Goal: Information Seeking & Learning: Learn about a topic

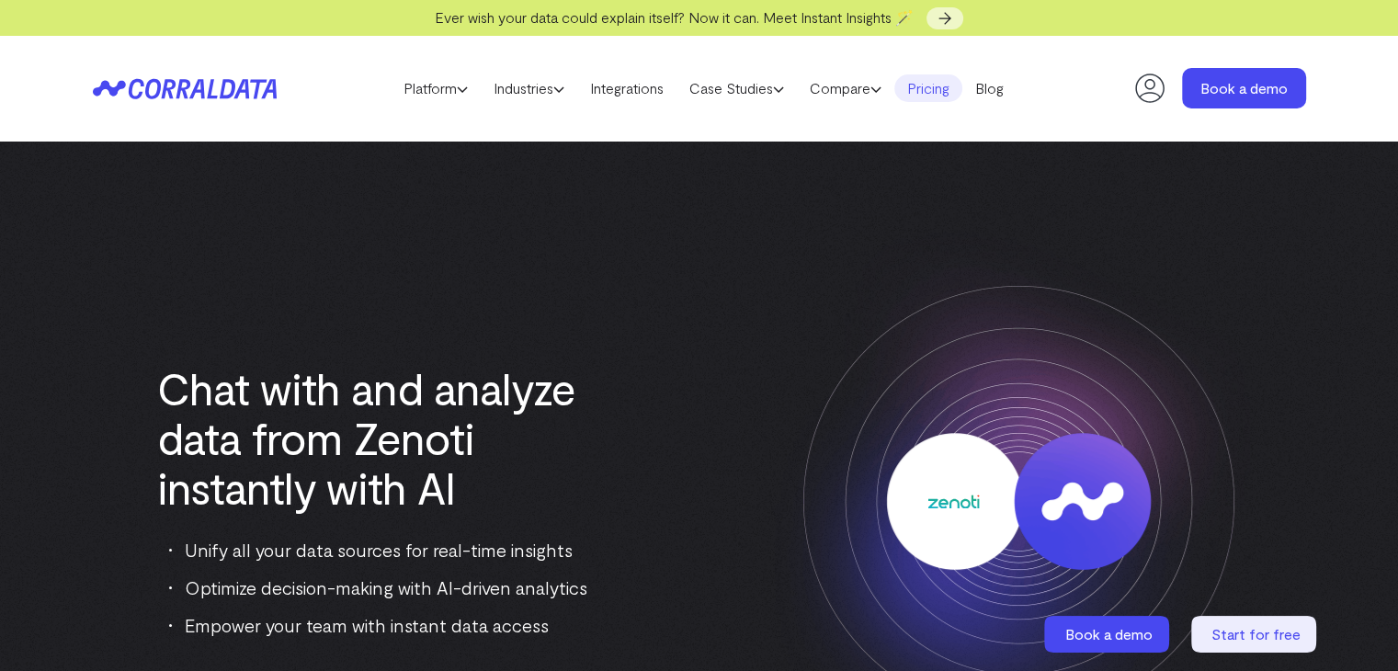
click at [945, 85] on link "Pricing" at bounding box center [928, 88] width 68 height 28
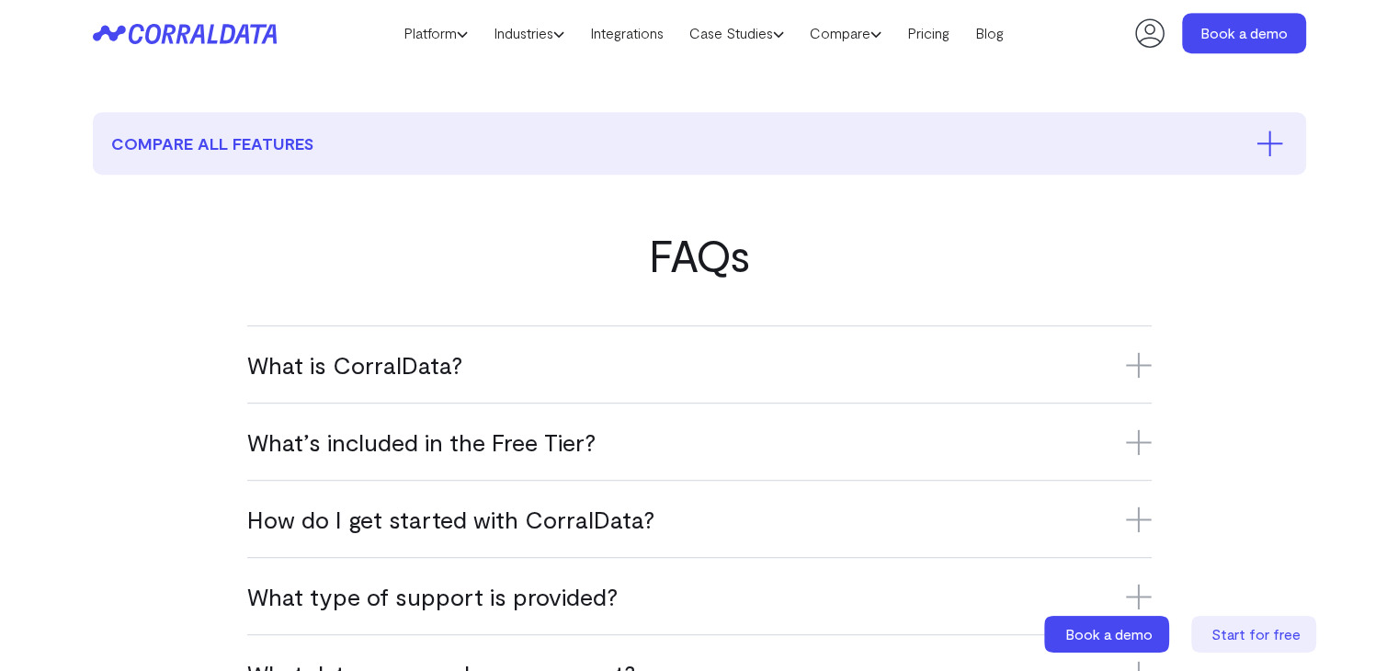
scroll to position [972, 0]
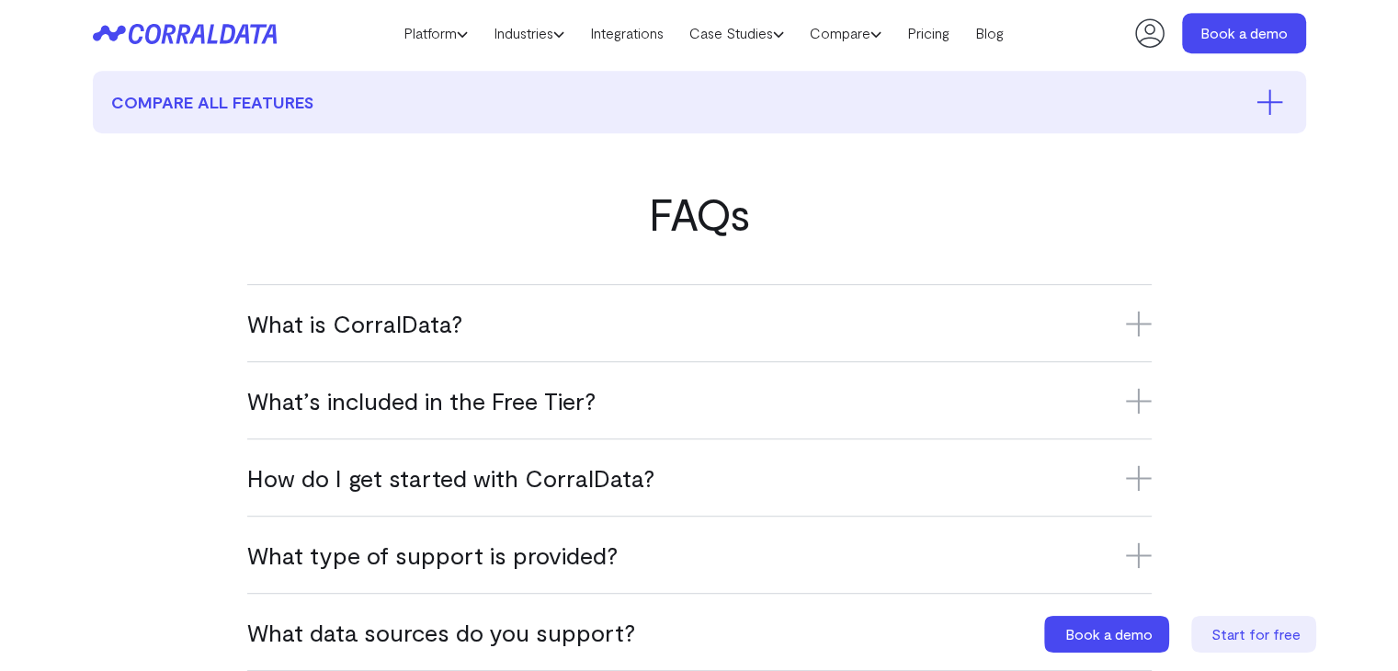
click at [383, 327] on h3 "What is CorralData?" at bounding box center [699, 323] width 904 height 30
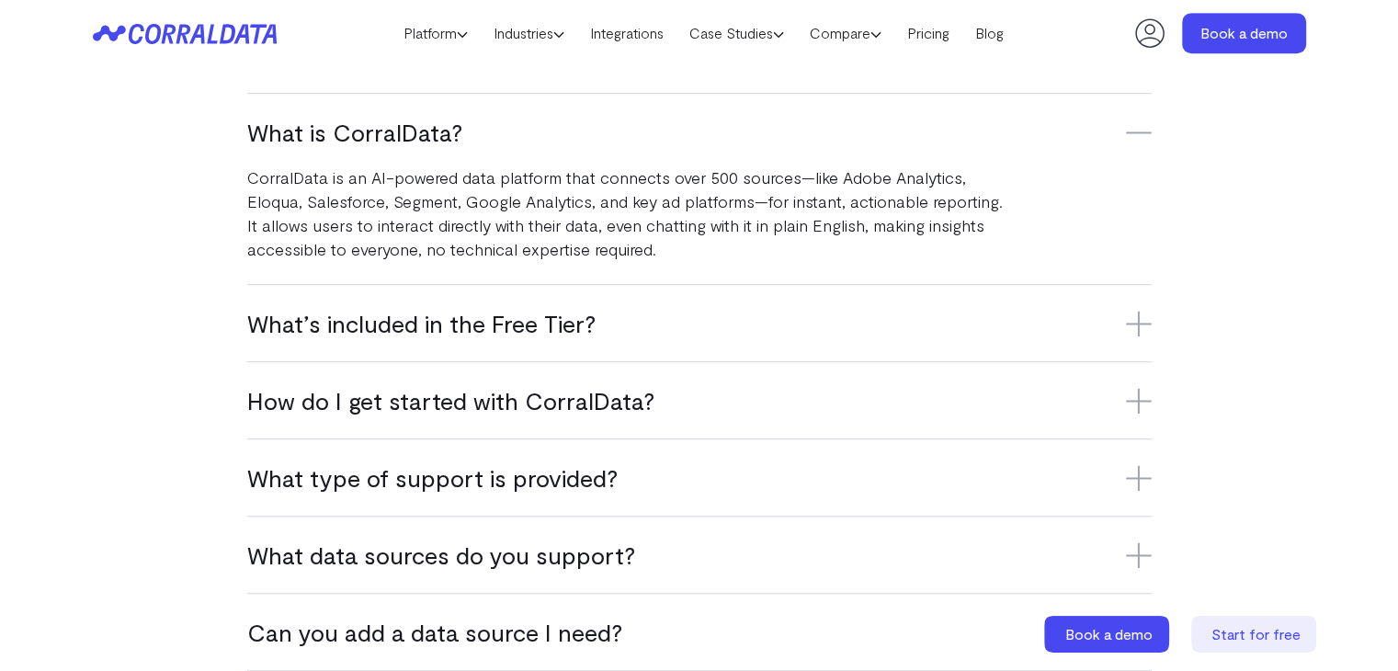
scroll to position [1248, 0]
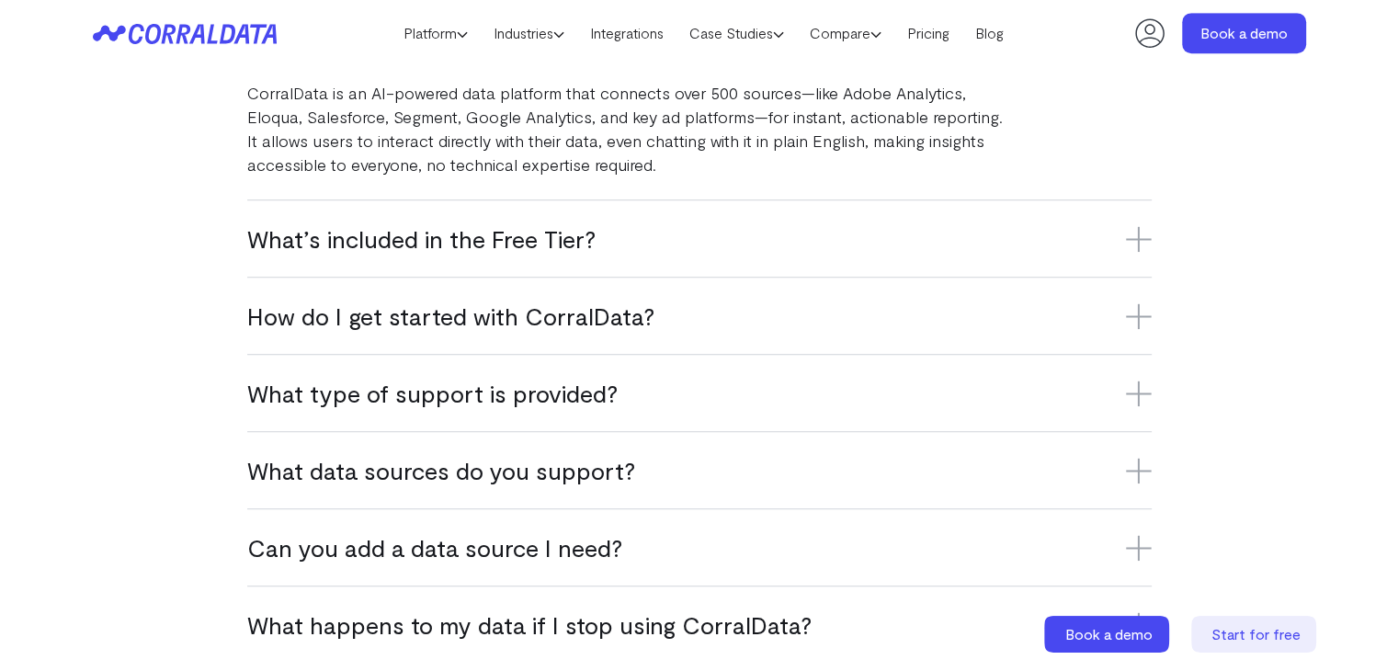
click at [402, 256] on div "What’s included in the Free Tier? The Free Tier includes one data source, one u…" at bounding box center [699, 237] width 904 height 77
click at [411, 240] on h3 "What’s included in the Free Tier?" at bounding box center [699, 238] width 904 height 30
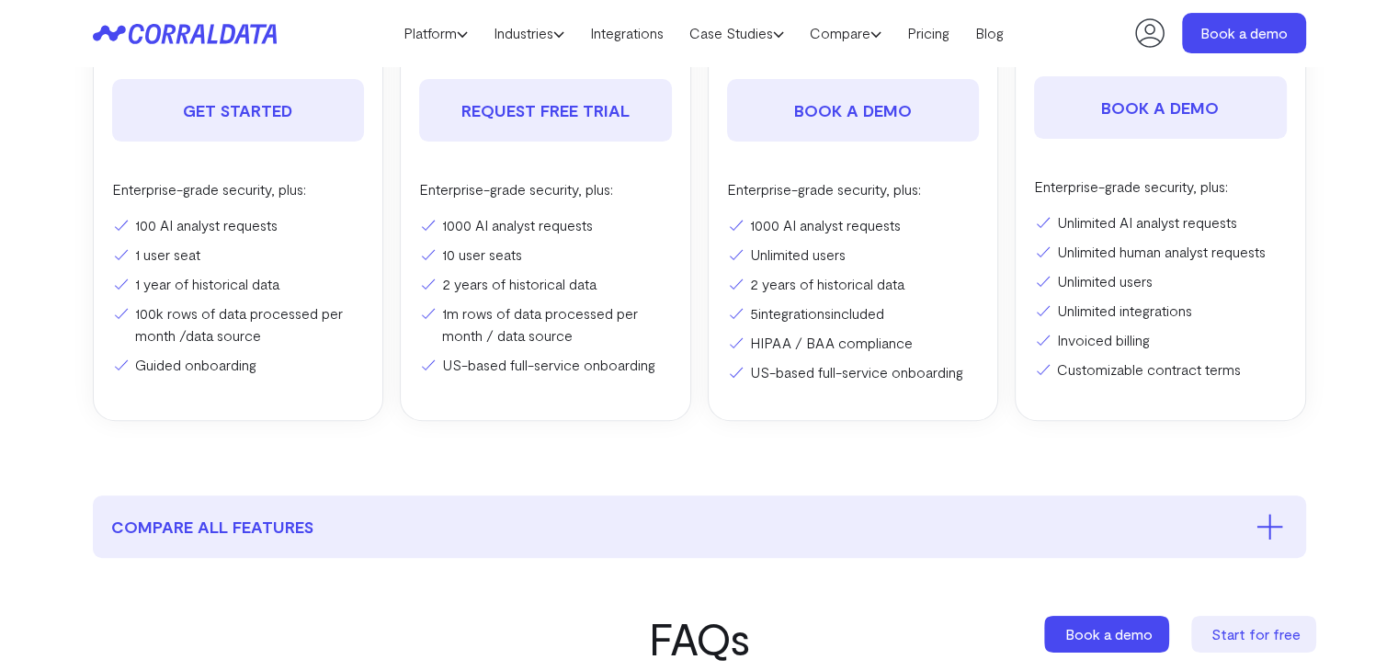
scroll to position [513, 0]
